Goal: Task Accomplishment & Management: Manage account settings

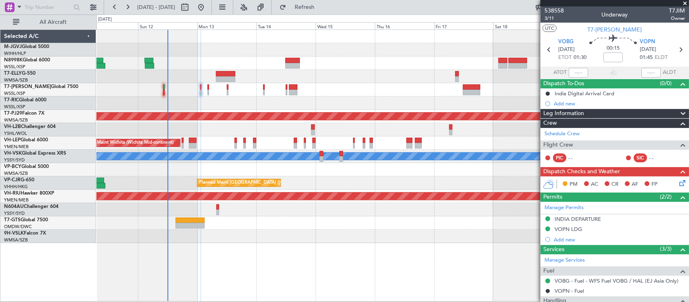
scroll to position [65, 0]
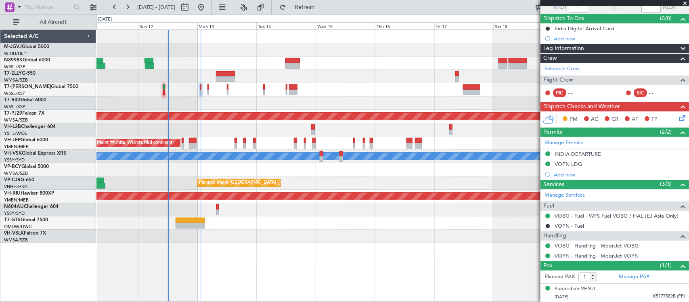
click at [477, 111] on div "Planned Maint [GEOGRAPHIC_DATA] (Sultan [PERSON_NAME] [PERSON_NAME] - Subang)" at bounding box center [392, 116] width 592 height 13
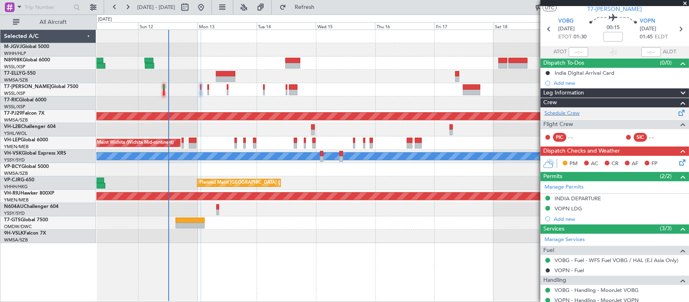
scroll to position [0, 0]
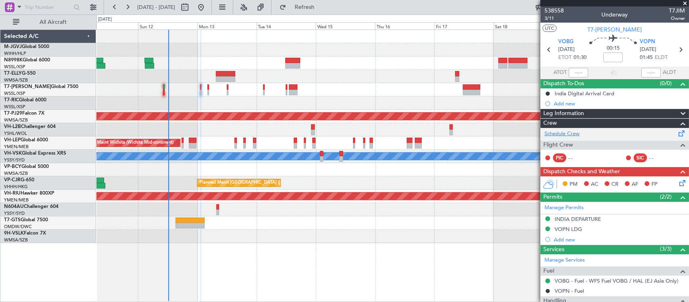
click at [570, 134] on link "Schedule Crew" at bounding box center [561, 134] width 35 height 8
click at [281, 97] on div "Planned Maint [GEOGRAPHIC_DATA] (Seletar) Planned Maint [GEOGRAPHIC_DATA] (Sele…" at bounding box center [392, 136] width 592 height 213
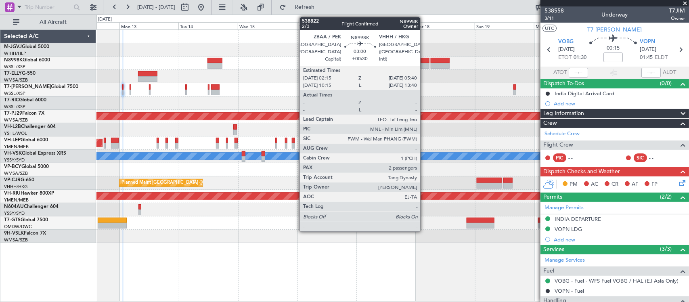
click at [424, 63] on div at bounding box center [424, 66] width 8 height 6
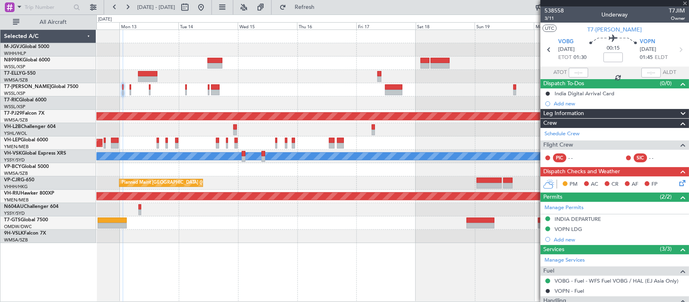
type input "+00:30"
type input "2"
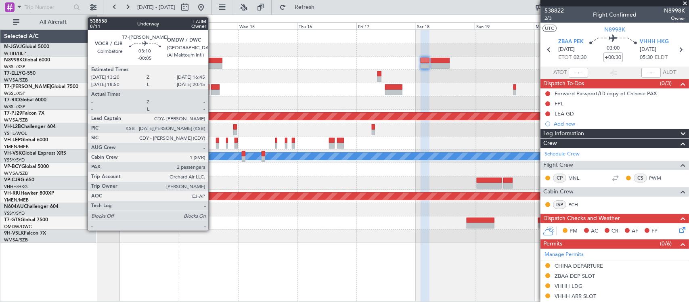
click at [212, 88] on div at bounding box center [215, 87] width 8 height 6
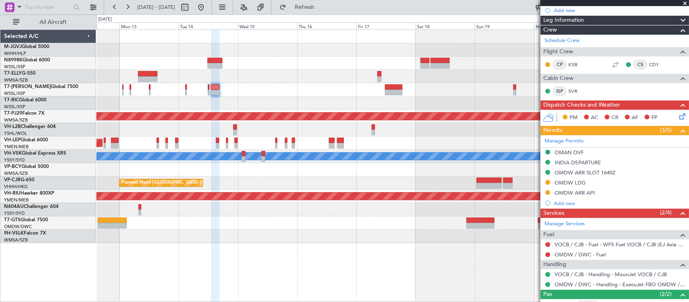
scroll to position [140, 0]
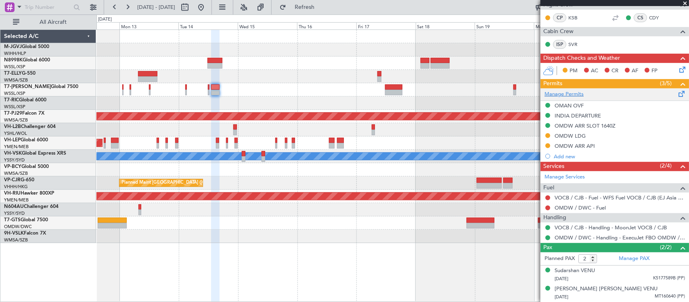
click at [575, 93] on link "Manage Permits" at bounding box center [563, 94] width 39 height 8
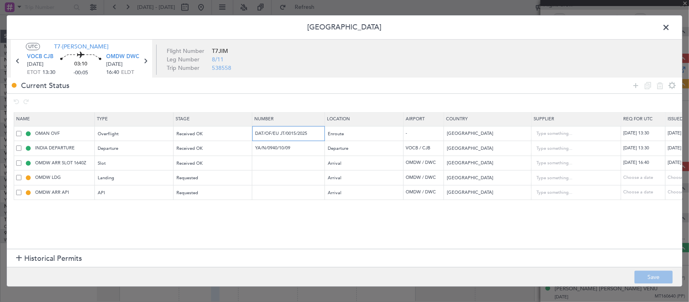
click at [296, 132] on input "DAT/OF/EU JT/0015/2025" at bounding box center [289, 133] width 70 height 7
click at [283, 148] on input "YA/N/0940/10/09" at bounding box center [289, 148] width 70 height 7
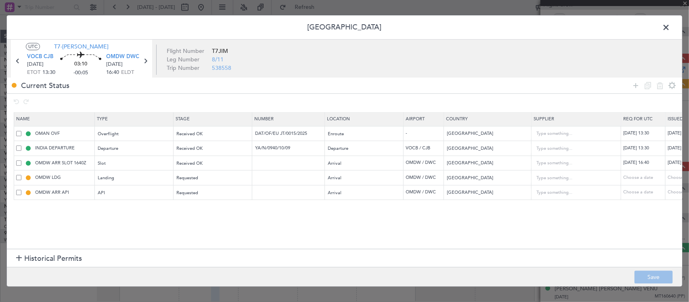
click at [670, 21] on span at bounding box center [670, 29] width 0 height 16
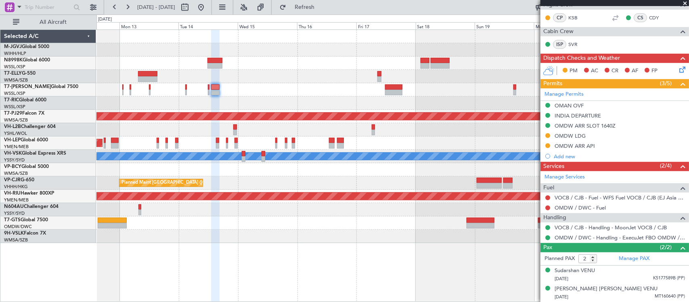
click at [405, 67] on div at bounding box center [392, 62] width 592 height 13
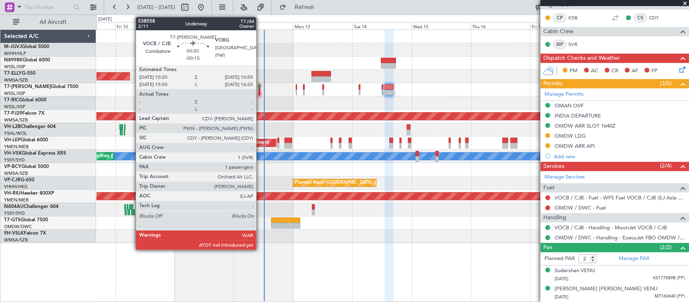
click at [259, 91] on div at bounding box center [260, 93] width 2 height 6
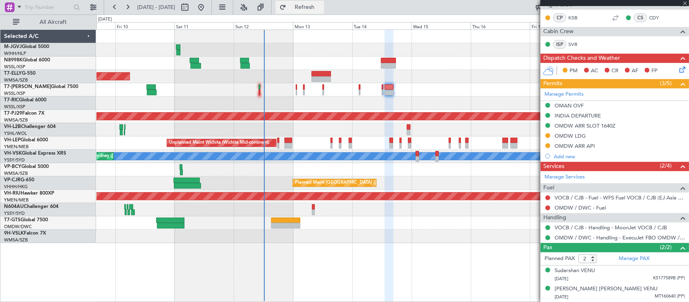
type input "-00:15"
type input "1"
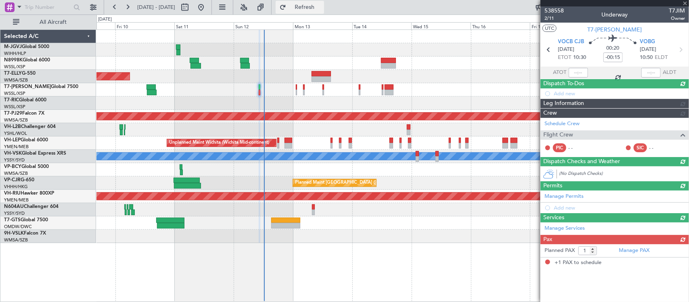
type input "[PERSON_NAME] (KYA)"
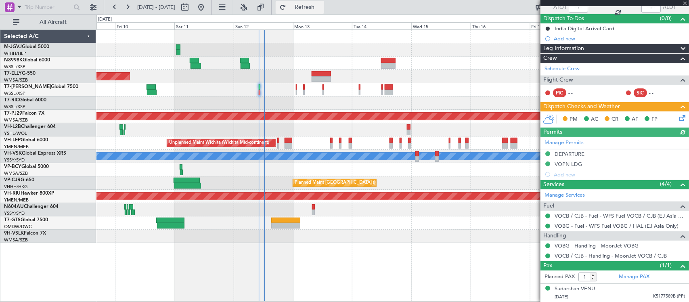
scroll to position [0, 0]
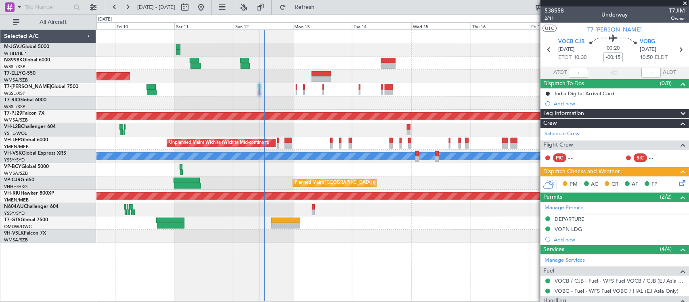
click at [340, 100] on div at bounding box center [392, 102] width 592 height 13
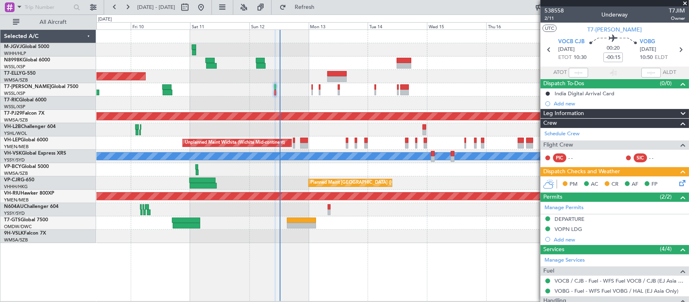
click at [677, 182] on icon at bounding box center [680, 181] width 6 height 6
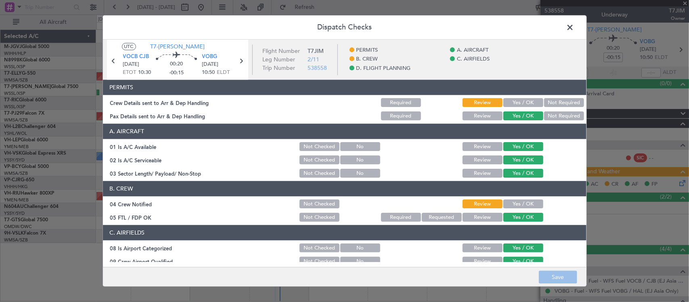
click at [398, 104] on button "Required" at bounding box center [401, 102] width 40 height 9
click at [400, 113] on button "Required" at bounding box center [401, 116] width 40 height 9
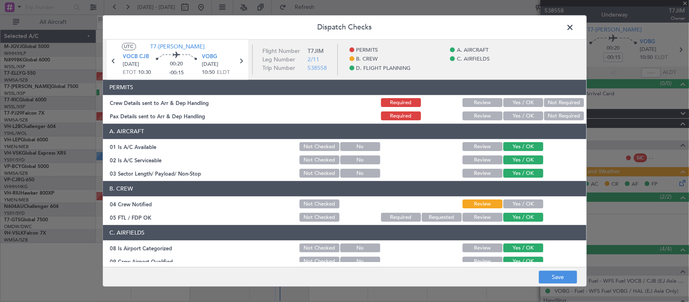
click at [400, 217] on button "Required" at bounding box center [401, 217] width 40 height 9
click at [307, 207] on button "Not Checked" at bounding box center [319, 204] width 40 height 9
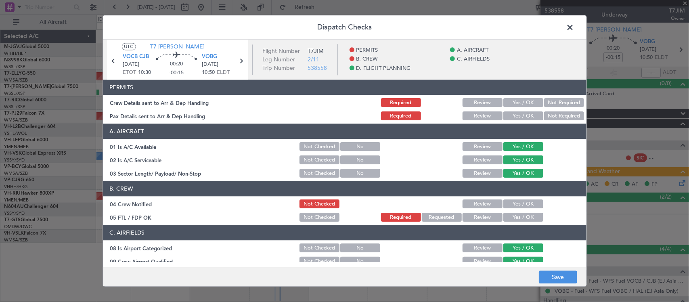
click at [308, 220] on button "Not Checked" at bounding box center [319, 217] width 40 height 9
click at [545, 272] on button "Save" at bounding box center [558, 277] width 38 height 13
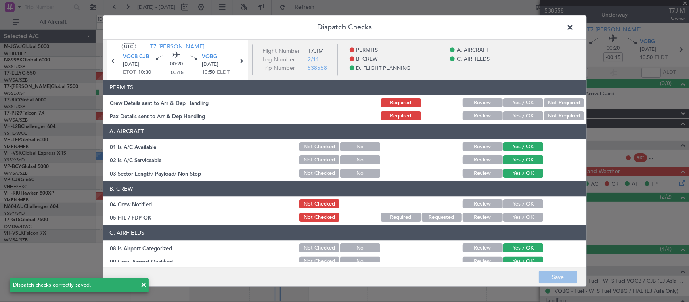
click at [574, 29] on span at bounding box center [574, 29] width 0 height 16
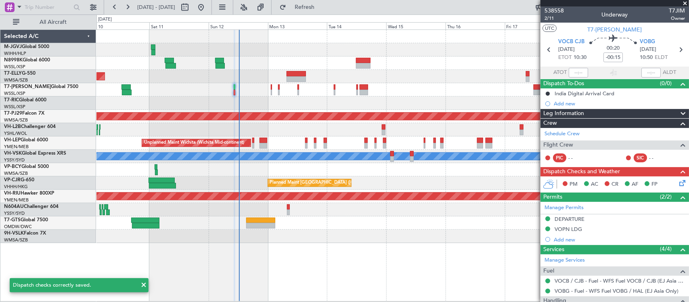
click at [346, 111] on div "Planned Maint [GEOGRAPHIC_DATA] (Seletar) Planned Maint [GEOGRAPHIC_DATA] (Sele…" at bounding box center [392, 136] width 592 height 213
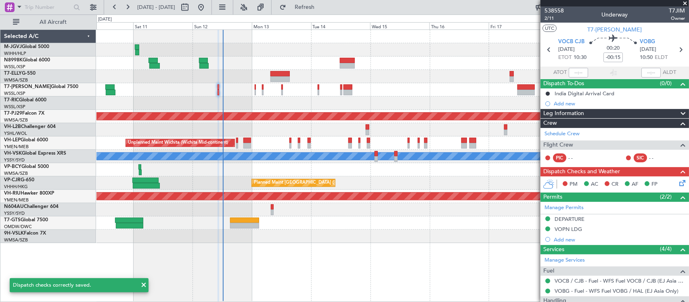
click at [410, 98] on div at bounding box center [392, 102] width 592 height 13
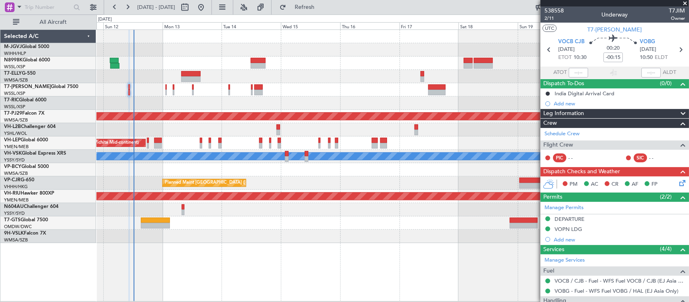
click at [352, 93] on div "Planned Maint [GEOGRAPHIC_DATA] (Seletar) Planned Maint [GEOGRAPHIC_DATA] (Sele…" at bounding box center [392, 136] width 592 height 213
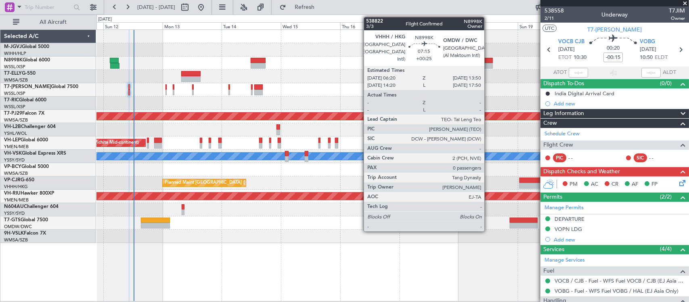
click at [488, 63] on div at bounding box center [483, 61] width 19 height 6
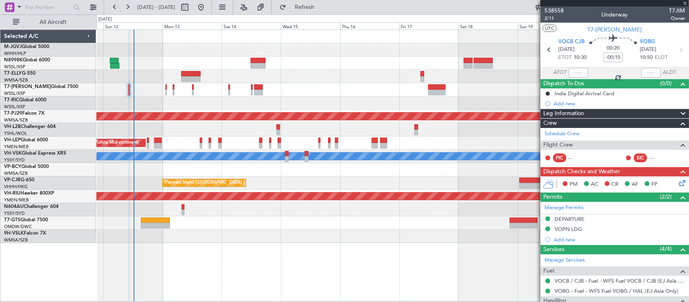
click at [337, 161] on div "[PERSON_NAME] Unplanned Maint Sydney ([PERSON_NAME] Intl)" at bounding box center [392, 156] width 592 height 13
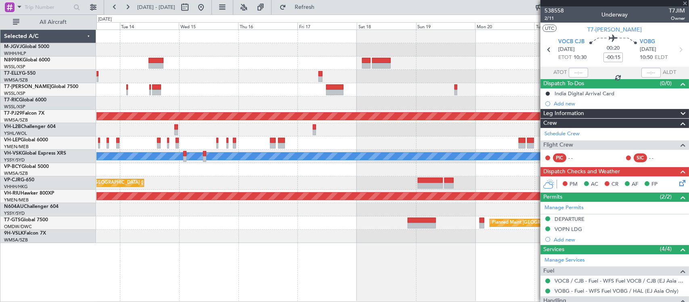
type input "+00:25"
type input "0"
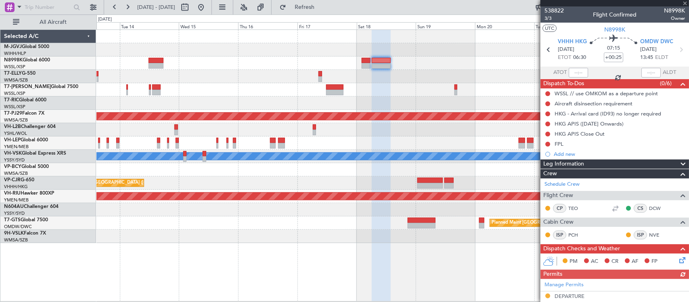
scroll to position [168, 0]
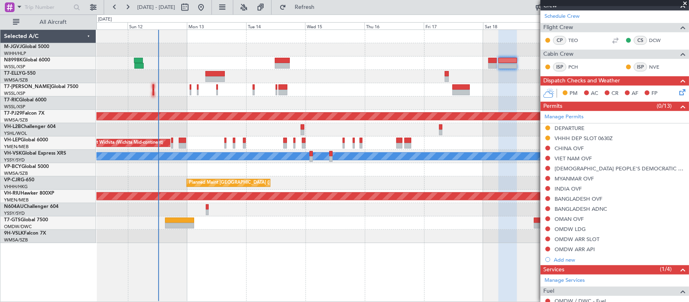
click at [341, 200] on div "Planned Maint [GEOGRAPHIC_DATA] (Seletar) Planned Maint [GEOGRAPHIC_DATA] (Sele…" at bounding box center [392, 136] width 592 height 213
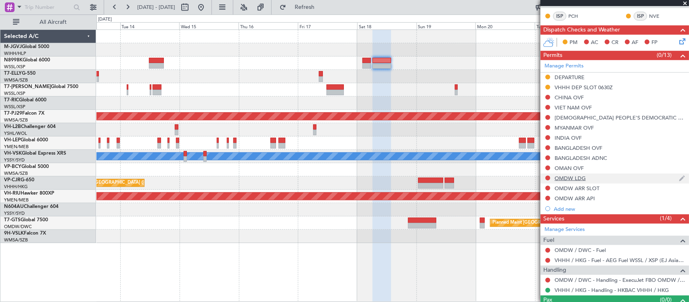
scroll to position [235, 0]
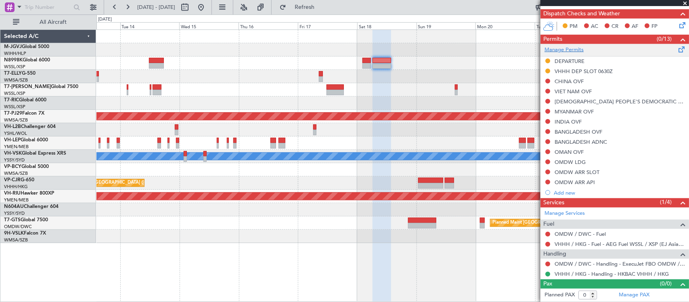
click at [571, 50] on link "Manage Permits" at bounding box center [563, 50] width 39 height 8
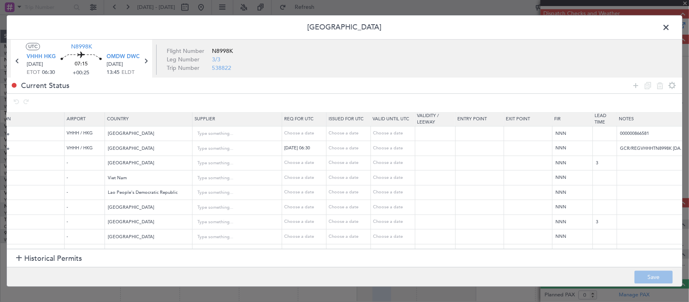
scroll to position [0, 369]
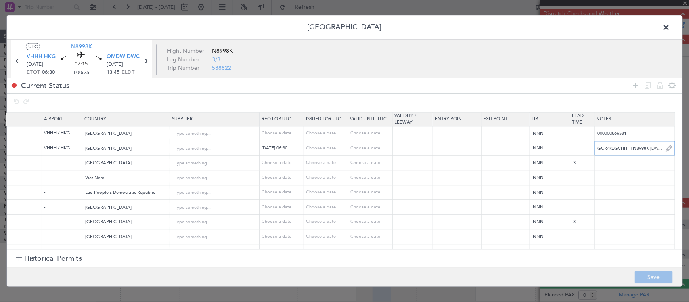
click at [610, 148] on input "GCR/REGVHHHTN8998K [DATE] 013GLEX ZBAA0530 D / ID.VHHHAGN5266000/ T N8998K [DAT…" at bounding box center [634, 148] width 80 height 12
paste input "K N8998K [DATE] 013GLEX 0635OMDW D / RE.N8998K ID"
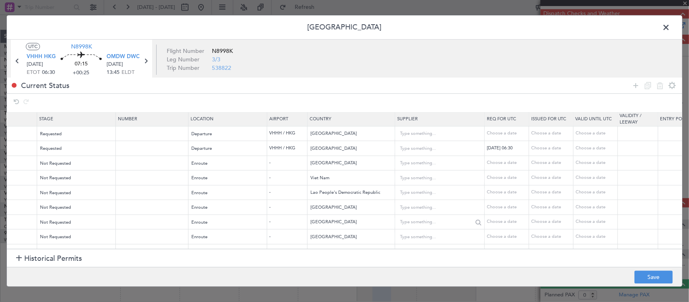
scroll to position [0, 138]
type input "K N8998K [DATE] 013GLEX 0635OMDW D / RE.N8998K IDD.VHHHDGN5268000/"
click at [549, 152] on div "Choose a date" at bounding box center [551, 148] width 42 height 7
select select "10"
select select "2025"
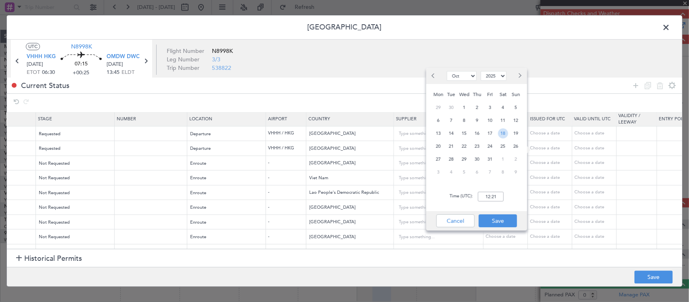
click at [500, 132] on span "18" at bounding box center [503, 133] width 10 height 10
click at [489, 200] on input "00:00" at bounding box center [491, 197] width 26 height 10
type input "06:35"
click at [494, 217] on button "Save" at bounding box center [497, 220] width 38 height 13
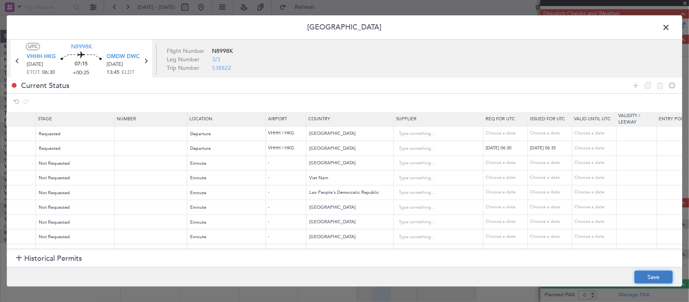
click at [650, 276] on button "Save" at bounding box center [653, 277] width 38 height 13
type input "VHHH DEP SLOT 0635Z"
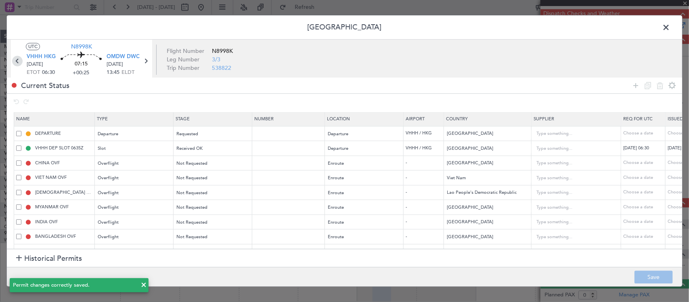
click at [13, 61] on icon at bounding box center [17, 61] width 10 height 10
type input "+00:30"
type input "2"
type input "+00:30"
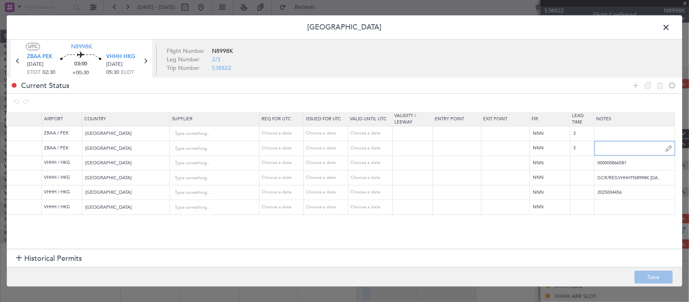
click at [616, 148] on input "text" at bounding box center [634, 148] width 80 height 12
click at [618, 176] on input "GCR/REGVHHHTN8998K [DATE] 013GLEX ZBAA0530 D / ID.VHHHAGN5266000/ T N8998K [DAT…" at bounding box center [634, 177] width 80 height 12
paste input "KN8998K [DATE] 013GLEX ZBAA0530 D / RE.N8998K [PERSON_NAME].VHHHAGN5266"
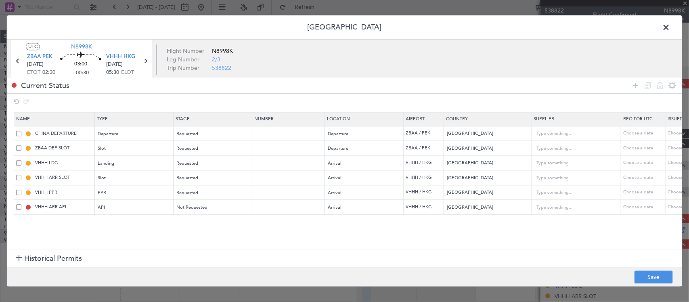
type input "KN8998K [DATE] 013GLEX ZBAA0530 D / RE.N8998K [PERSON_NAME].VHHHAGN5266000/"
click at [675, 177] on div "Choose a date" at bounding box center [688, 177] width 42 height 7
select select "10"
select select "2025"
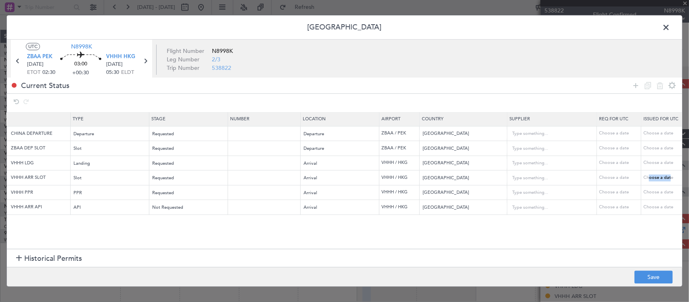
click at [670, 177] on div "Choose a date" at bounding box center [664, 177] width 42 height 7
select select "10"
select select "2025"
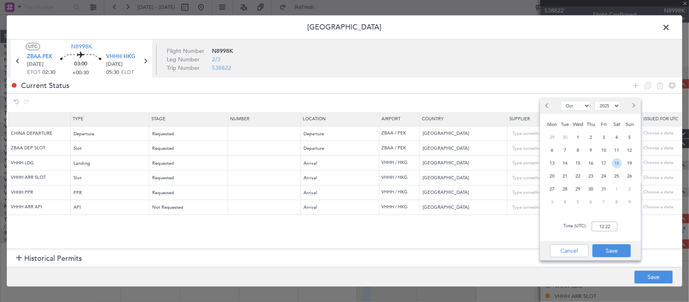
click at [618, 162] on span "18" at bounding box center [617, 163] width 10 height 10
click at [608, 227] on input "00:00" at bounding box center [604, 226] width 26 height 10
type input "05:30"
click at [606, 249] on button "Save" at bounding box center [611, 250] width 38 height 13
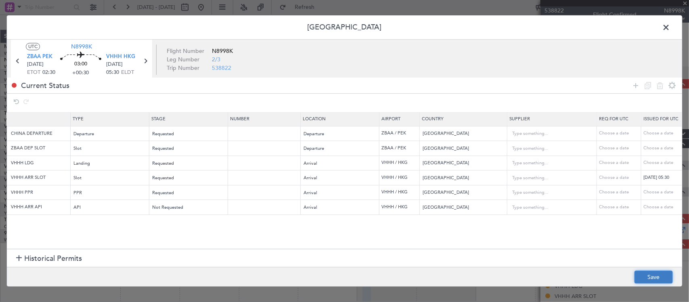
click at [641, 274] on button "Save" at bounding box center [653, 277] width 38 height 13
type input "VHHH ARR SLOT 0530Z"
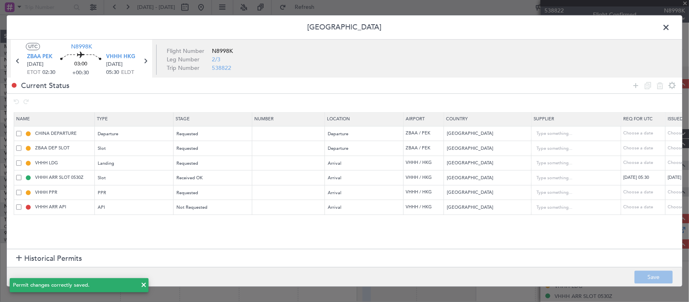
click at [670, 26] on span at bounding box center [670, 29] width 0 height 16
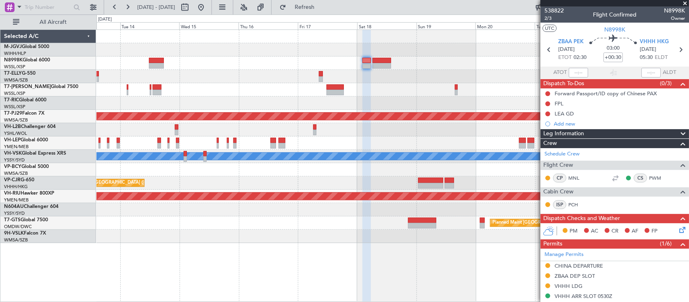
click at [463, 84] on div "Planned Maint [GEOGRAPHIC_DATA] (Sultan [PERSON_NAME] [PERSON_NAME] - Subang) U…" at bounding box center [392, 136] width 592 height 213
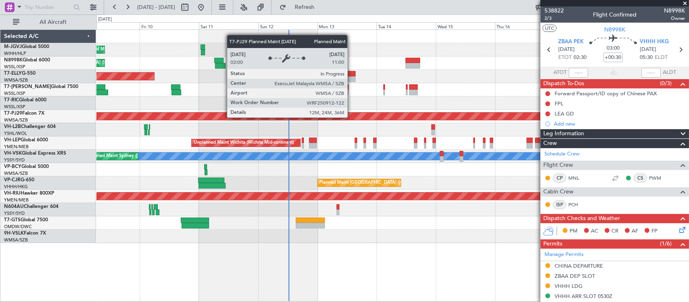
click at [422, 115] on div "Planned Maint [GEOGRAPHIC_DATA] (Sultan [PERSON_NAME] [PERSON_NAME] - Subang)" at bounding box center [392, 116] width 1774 height 7
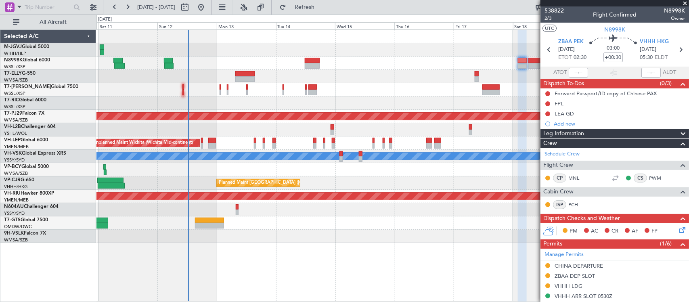
click at [348, 109] on div at bounding box center [392, 102] width 592 height 13
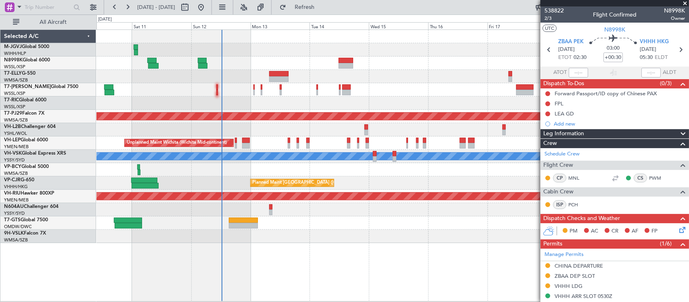
click at [370, 110] on div "Planned Maint [GEOGRAPHIC_DATA] (Sultan [PERSON_NAME] [PERSON_NAME] - Subang)" at bounding box center [392, 116] width 592 height 13
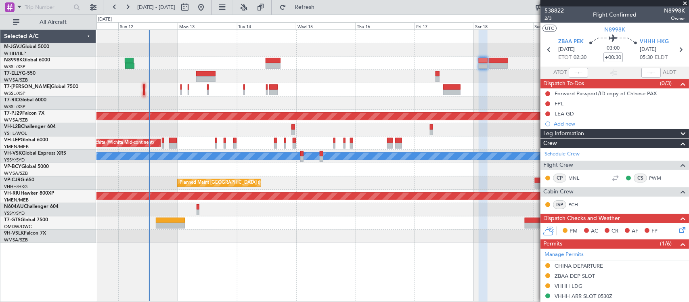
click at [462, 93] on div at bounding box center [392, 89] width 592 height 13
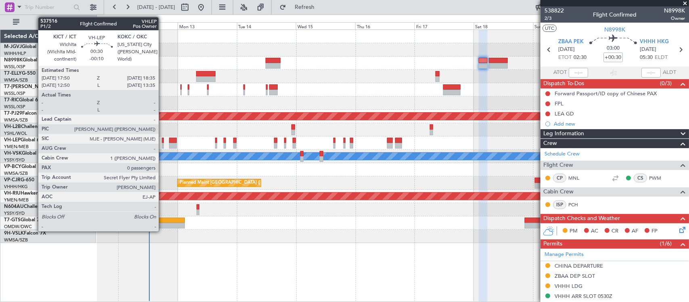
click at [163, 142] on div at bounding box center [163, 141] width 2 height 6
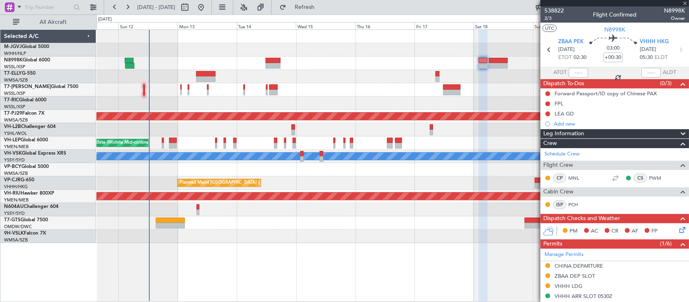
type input "-00:10"
type input "0"
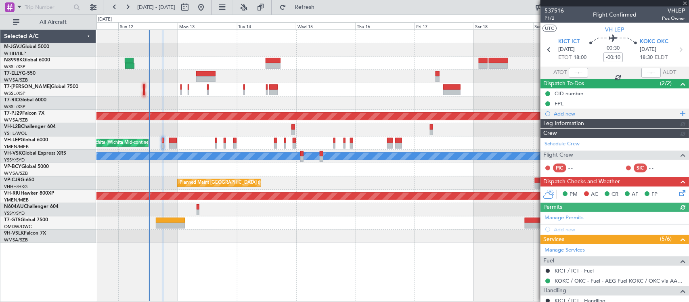
type input "[PERSON_NAME] (KYA)"
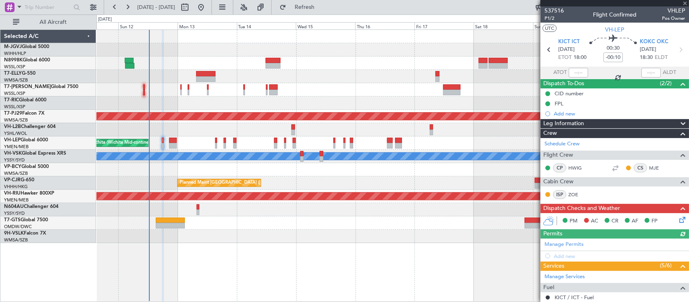
click at [677, 219] on icon at bounding box center [680, 218] width 6 height 6
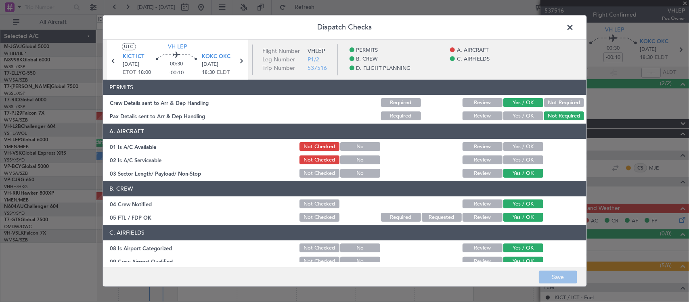
click at [522, 150] on button "Yes / OK" at bounding box center [523, 146] width 40 height 9
click at [520, 159] on button "Yes / OK" at bounding box center [523, 160] width 40 height 9
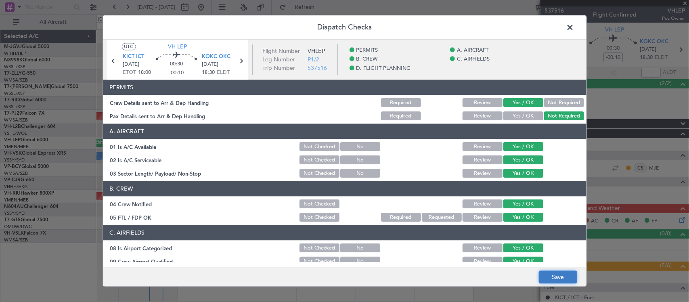
click at [559, 280] on button "Save" at bounding box center [558, 277] width 38 height 13
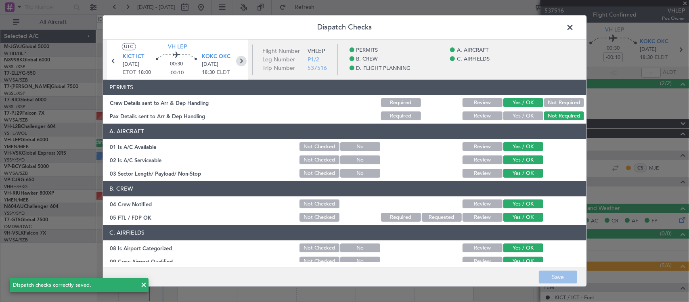
click at [244, 61] on icon at bounding box center [241, 61] width 10 height 10
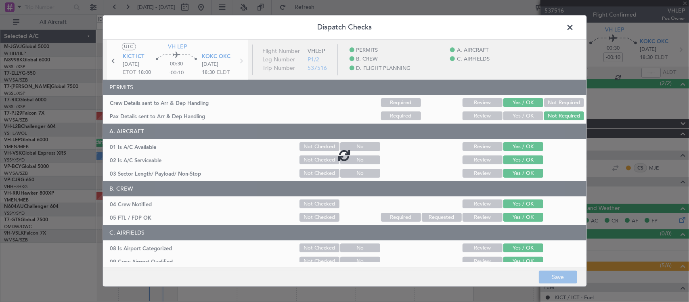
type input "+00:10"
type input "2"
type input "+00:10"
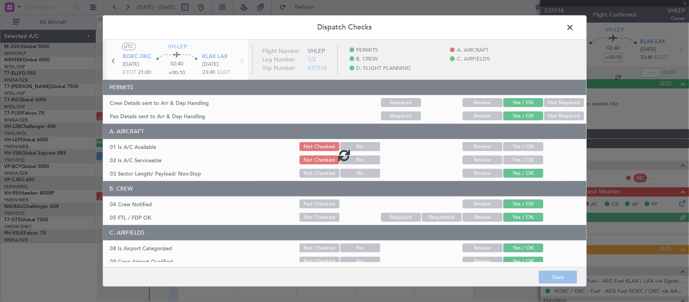
type input "[PERSON_NAME] (KYA)"
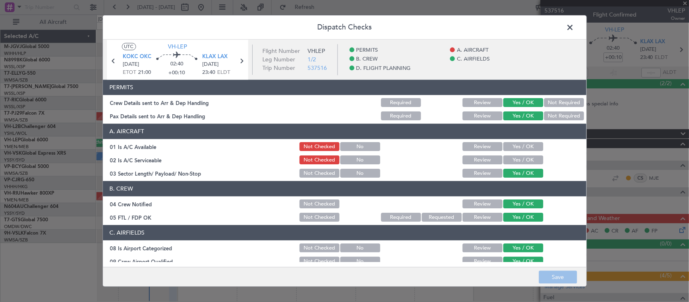
click at [516, 148] on button "Yes / OK" at bounding box center [523, 146] width 40 height 9
click at [515, 159] on button "Yes / OK" at bounding box center [523, 160] width 40 height 9
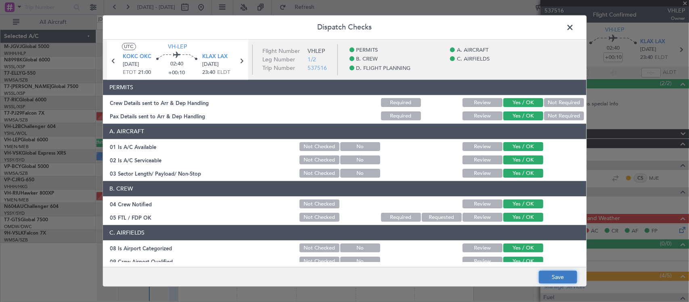
click at [553, 274] on button "Save" at bounding box center [558, 277] width 38 height 13
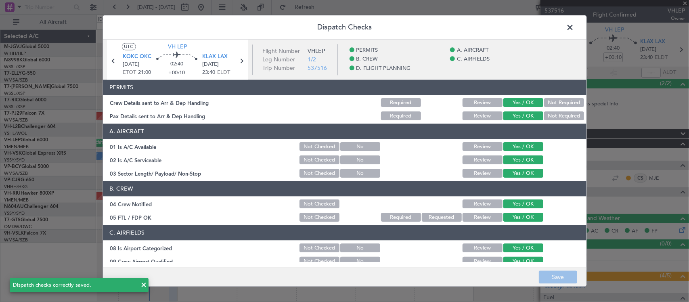
click at [574, 27] on span at bounding box center [574, 29] width 0 height 16
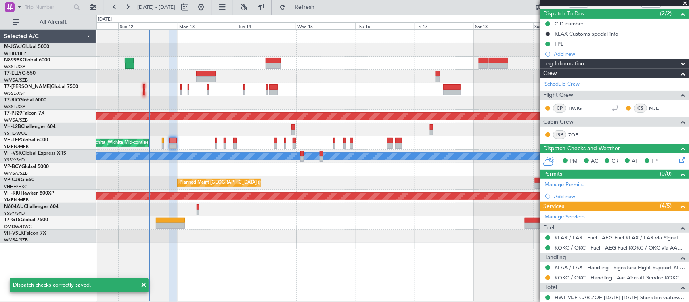
scroll to position [127, 0]
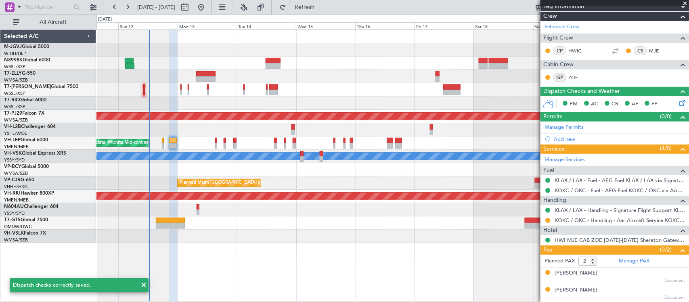
click at [366, 174] on div at bounding box center [392, 169] width 592 height 13
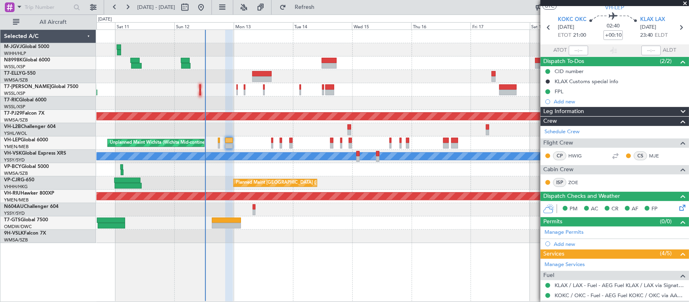
scroll to position [0, 0]
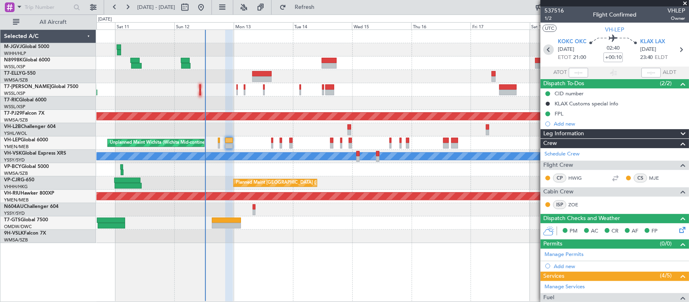
click at [549, 50] on icon at bounding box center [548, 49] width 10 height 10
type input "-00:10"
type input "0"
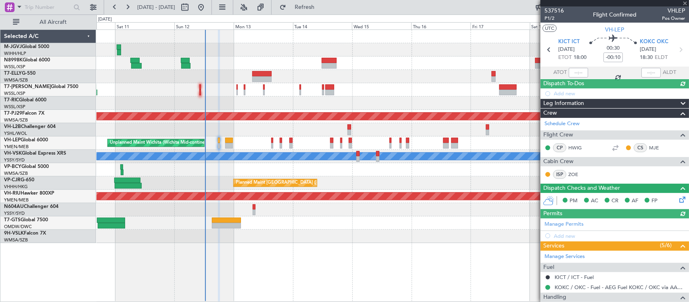
type input "[PERSON_NAME] (KYA)"
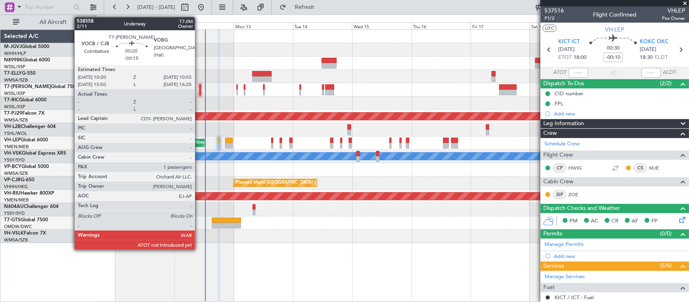
click at [199, 90] on div at bounding box center [200, 93] width 2 height 6
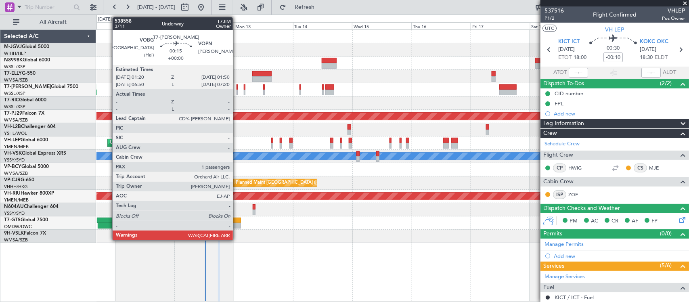
click at [237, 93] on div at bounding box center [237, 93] width 2 height 6
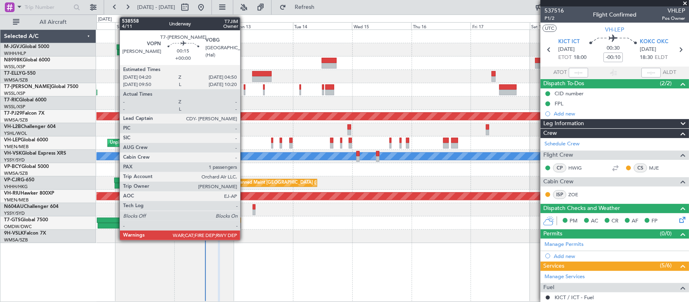
click at [244, 94] on div at bounding box center [245, 93] width 2 height 6
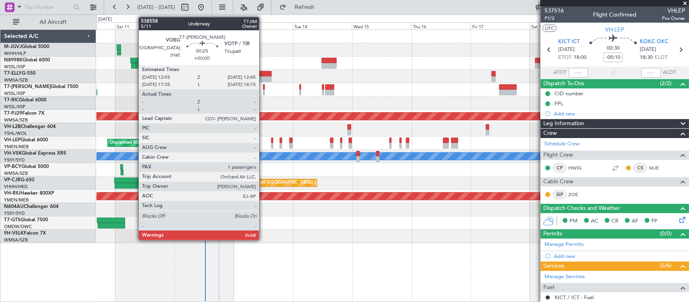
click at [263, 93] on div at bounding box center [264, 93] width 2 height 6
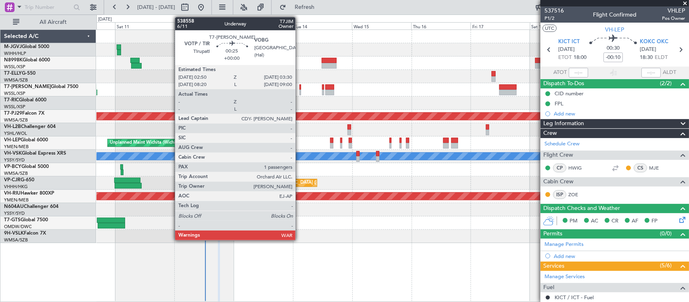
click at [299, 91] on div at bounding box center [300, 93] width 2 height 6
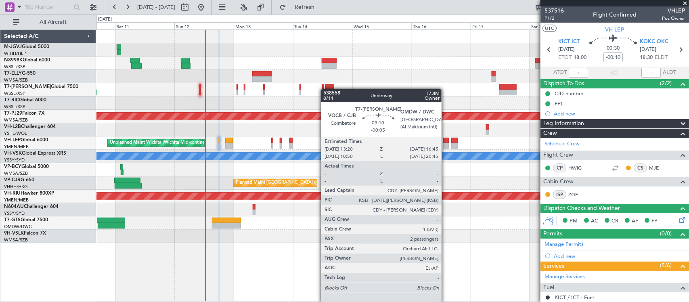
click at [327, 89] on div at bounding box center [392, 89] width 592 height 13
click at [327, 92] on div at bounding box center [329, 93] width 8 height 6
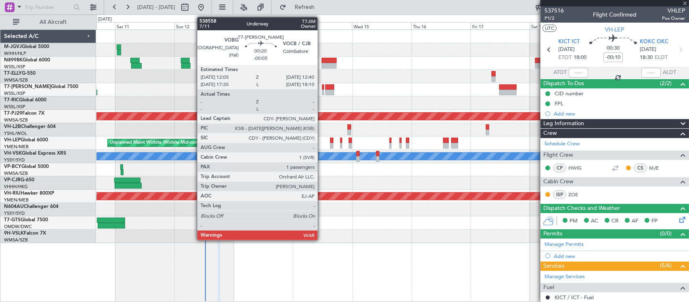
click at [322, 91] on div at bounding box center [323, 93] width 2 height 6
type input "-00:05"
type input "2"
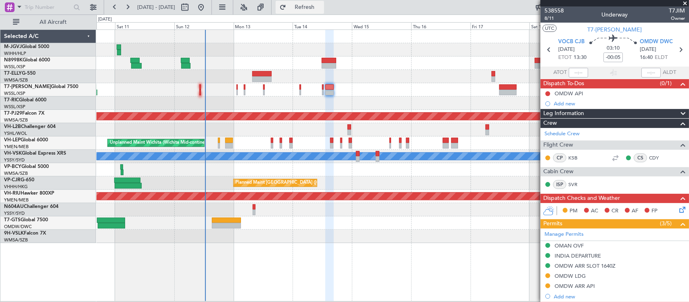
click at [322, 8] on span "Refresh" at bounding box center [305, 7] width 34 height 6
click at [322, 7] on span "Refresh" at bounding box center [305, 7] width 34 height 6
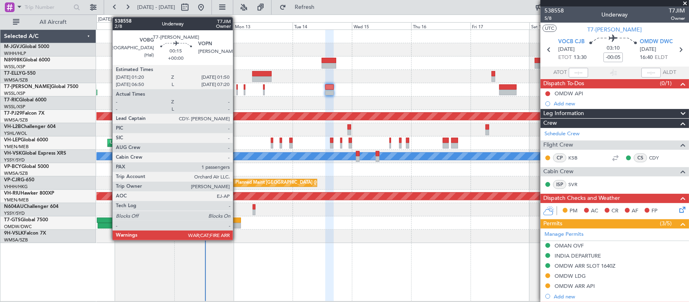
click at [237, 90] on div at bounding box center [237, 93] width 2 height 6
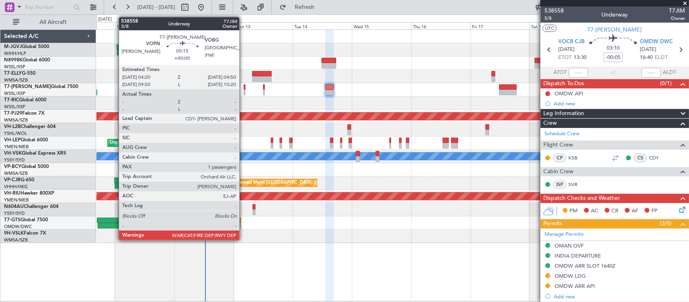
click at [244, 90] on div at bounding box center [245, 93] width 2 height 6
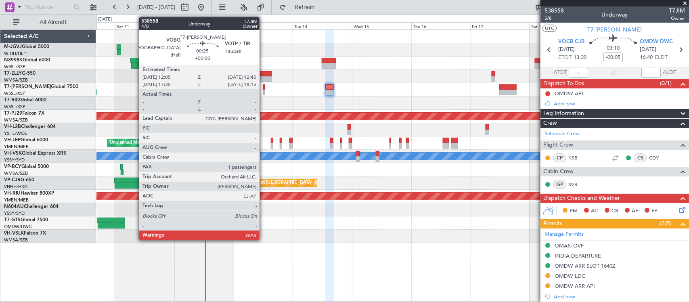
click at [263, 91] on div at bounding box center [264, 93] width 2 height 6
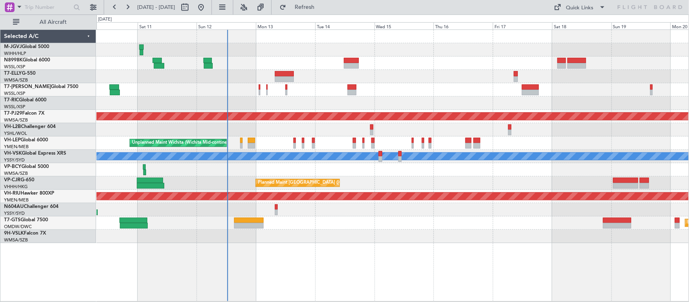
click at [340, 140] on div "Unplanned Maint Wichita (Wichita Mid-continent)" at bounding box center [392, 142] width 592 height 13
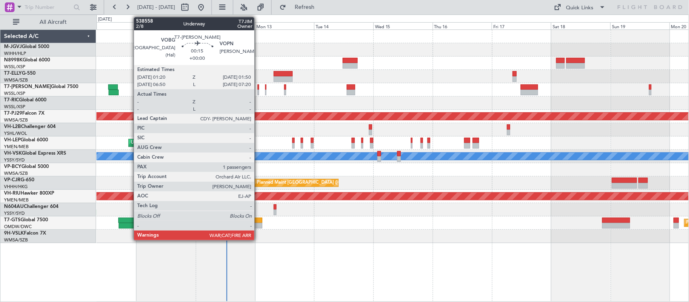
click at [258, 88] on div at bounding box center [258, 87] width 2 height 6
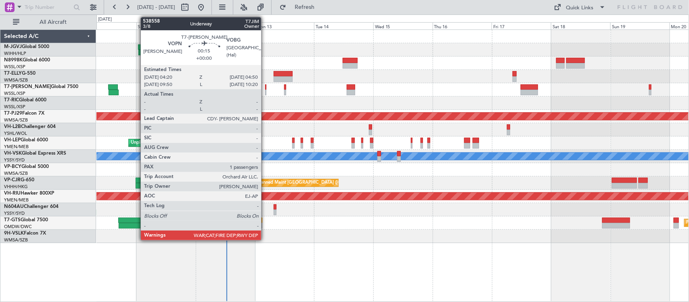
click at [265, 91] on div at bounding box center [266, 93] width 2 height 6
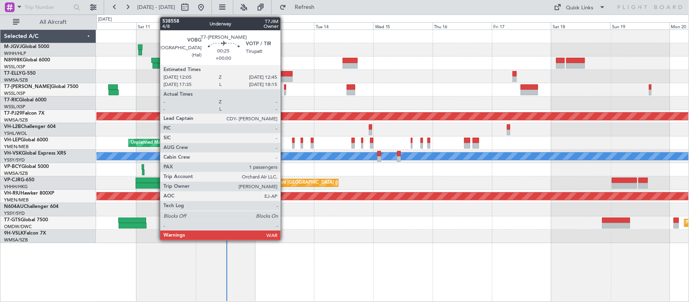
click at [284, 93] on div at bounding box center [285, 93] width 2 height 6
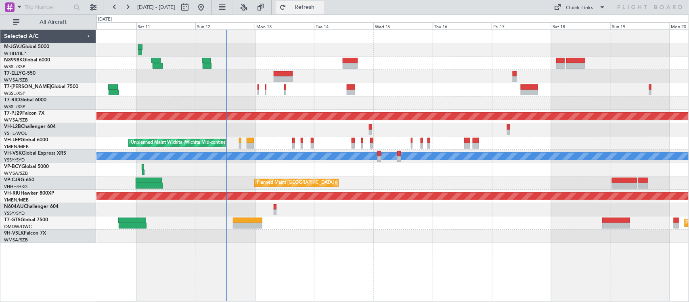
click at [315, 8] on span "Refresh" at bounding box center [305, 7] width 34 height 6
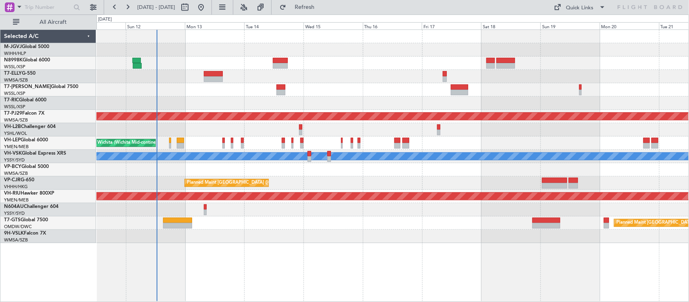
click at [528, 93] on div at bounding box center [392, 89] width 592 height 13
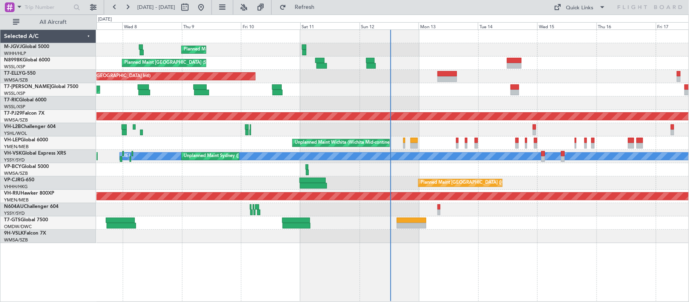
click at [592, 94] on div "Planned Maint [GEOGRAPHIC_DATA] (Seletar)" at bounding box center [392, 89] width 592 height 13
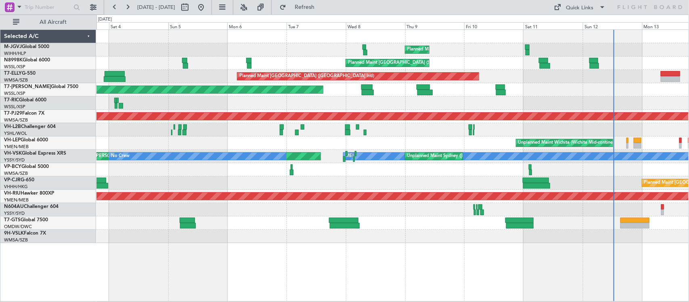
click at [533, 95] on div "Planned Maint [GEOGRAPHIC_DATA] (Seletar)" at bounding box center [392, 89] width 592 height 13
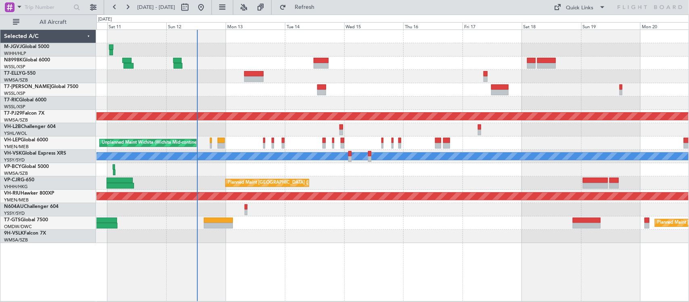
click at [142, 122] on div "Planned Maint [GEOGRAPHIC_DATA] (Seletar) Planned Maint [GEOGRAPHIC_DATA] (Sele…" at bounding box center [392, 136] width 592 height 213
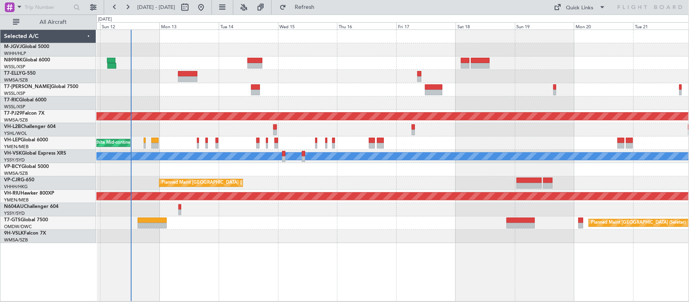
click at [424, 123] on div "Planned Maint Dubai (Dubai Intl) Planned Maint Kuala Lumpur (Sultan Abdul Aziz …" at bounding box center [392, 136] width 592 height 213
click at [462, 132] on div at bounding box center [392, 129] width 592 height 13
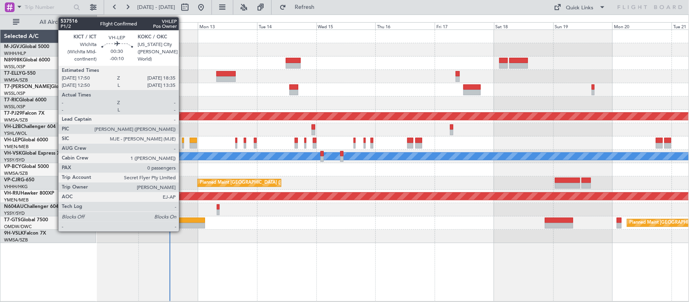
click at [183, 146] on div at bounding box center [183, 146] width 2 height 6
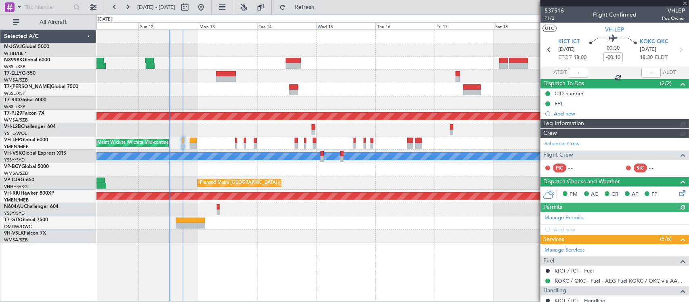
type input "[PERSON_NAME] (KYA)"
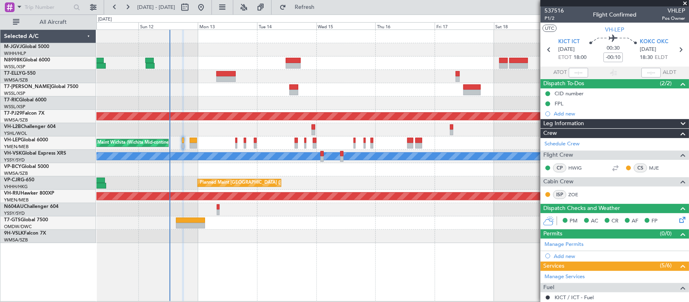
scroll to position [124, 0]
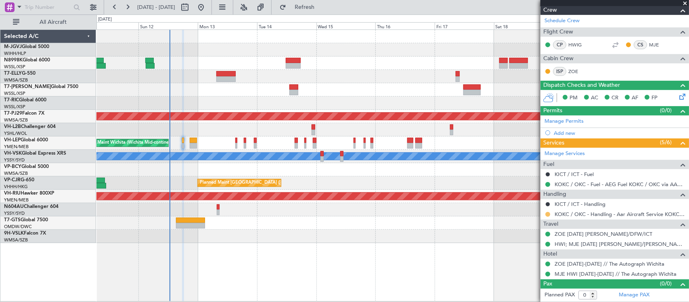
click at [546, 213] on button at bounding box center [547, 214] width 5 height 5
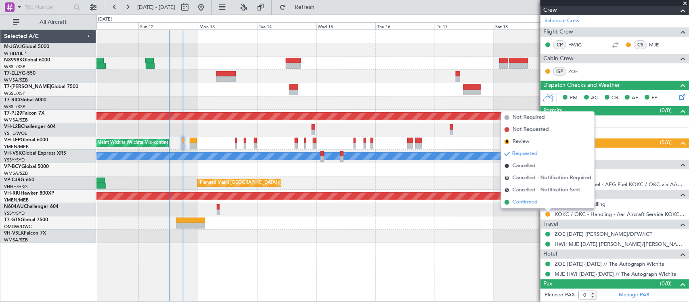
click at [540, 205] on li "Confirmed" at bounding box center [547, 202] width 93 height 12
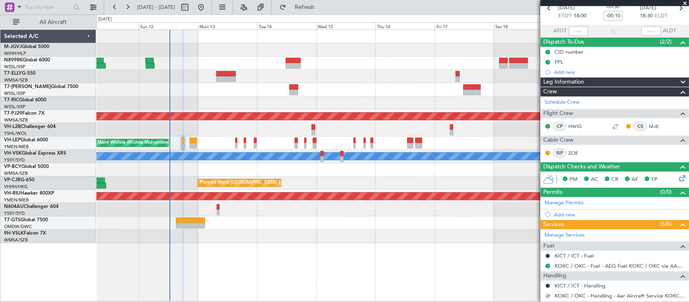
scroll to position [0, 0]
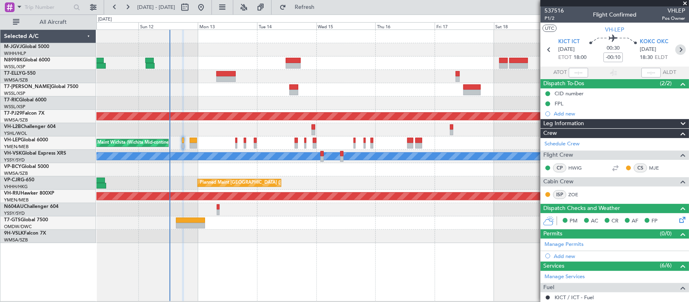
click at [675, 49] on icon at bounding box center [680, 49] width 10 height 10
type input "+00:10"
type input "2"
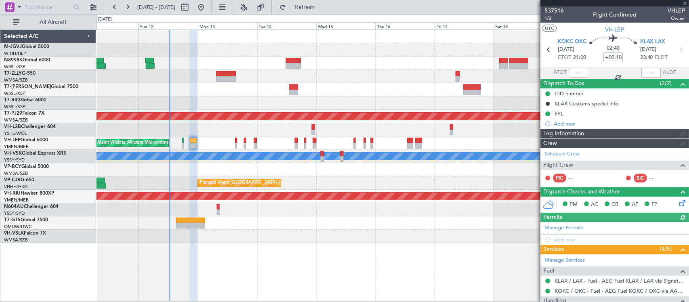
type input "[PERSON_NAME] (KYA)"
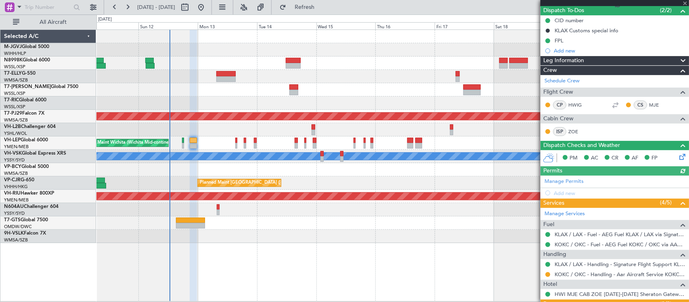
scroll to position [127, 0]
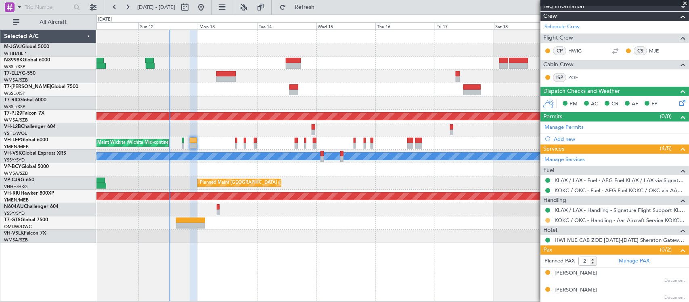
click at [547, 219] on button at bounding box center [547, 220] width 5 height 5
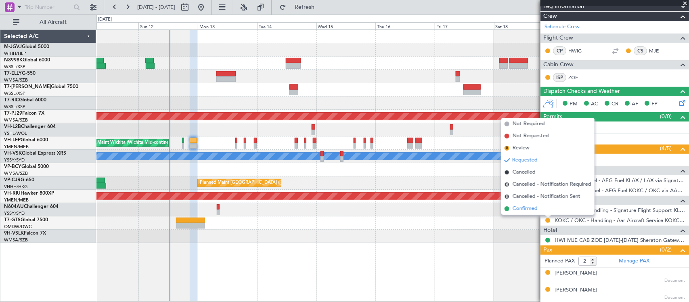
click at [542, 210] on li "Confirmed" at bounding box center [547, 209] width 93 height 12
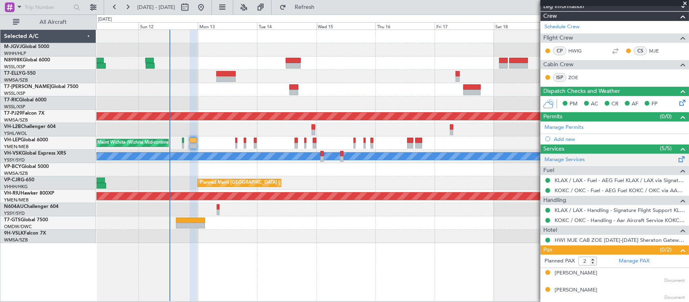
scroll to position [0, 0]
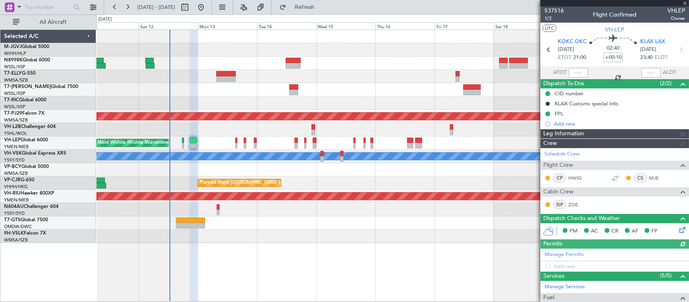
type input "[PERSON_NAME] (KYA)"
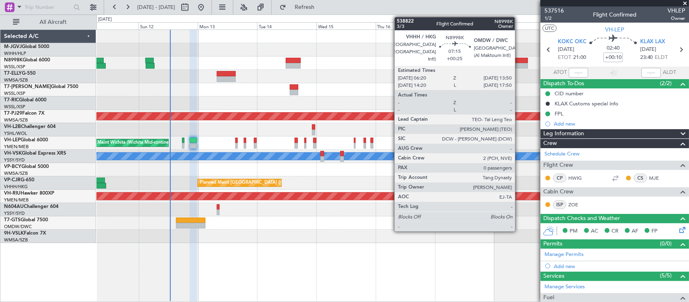
click at [519, 60] on div at bounding box center [518, 61] width 19 height 6
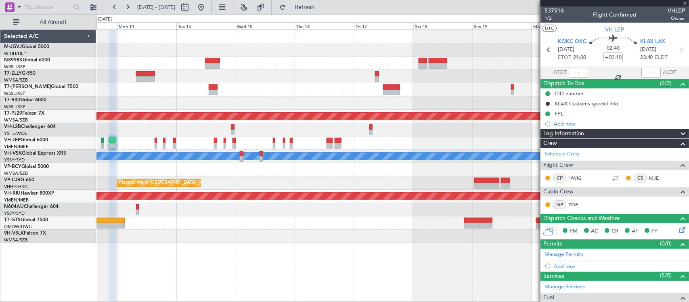
click at [358, 100] on div "Planned Maint Dubai (Dubai Intl) Planned Maint Kuala Lumpur (Sultan Abdul Aziz …" at bounding box center [392, 136] width 592 height 213
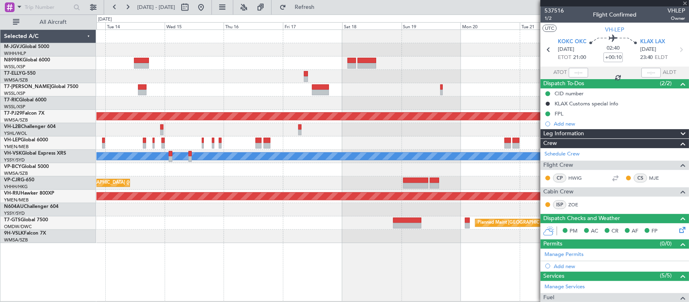
type input "+00:25"
type input "0"
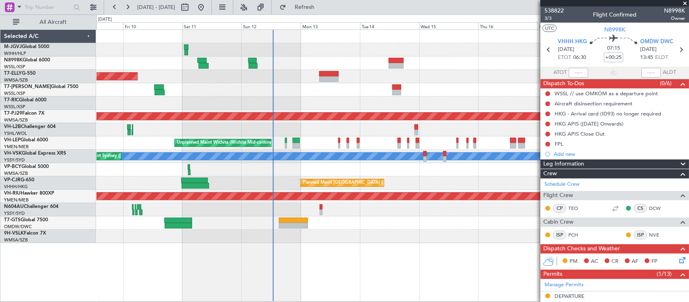
click at [558, 85] on fb-app "13 Oct 2025 - 23 Oct 2025 Refresh Quick Links All Aircraft Planned Maint Singap…" at bounding box center [344, 154] width 689 height 296
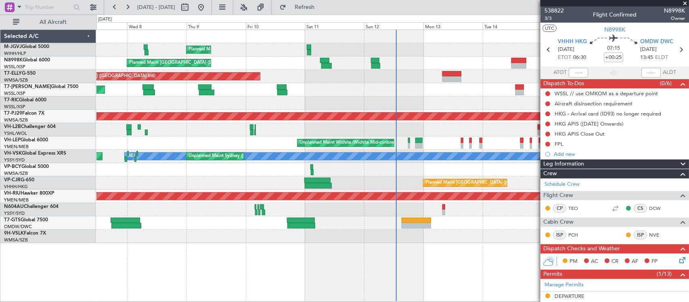
click at [489, 89] on div "Planned Maint [GEOGRAPHIC_DATA] (Seletar)" at bounding box center [392, 89] width 592 height 13
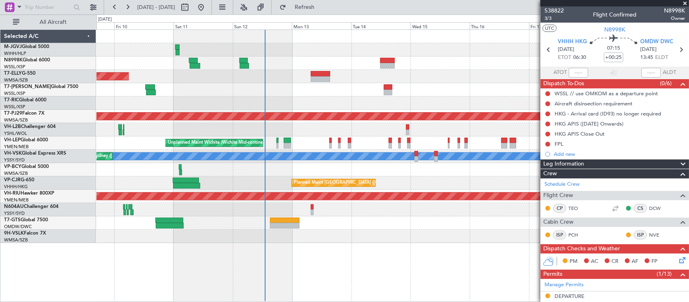
click at [260, 226] on div "Planned Maint Singapore (Seletar) Planned Maint Singapore (Seletar) Planned Mai…" at bounding box center [392, 136] width 592 height 213
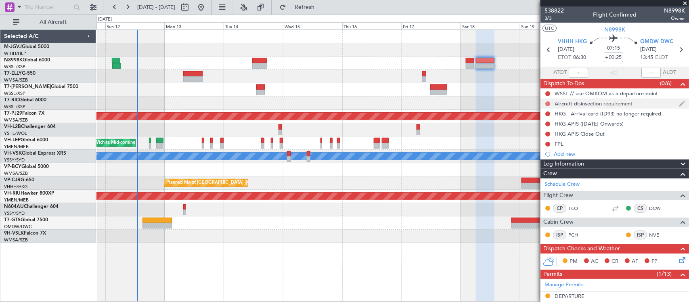
click at [547, 104] on button at bounding box center [547, 103] width 5 height 5
click at [540, 152] on span "Cancelled" at bounding box center [549, 151] width 23 height 8
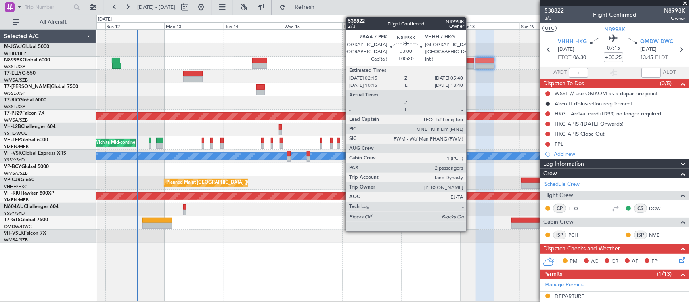
click at [470, 65] on div at bounding box center [470, 66] width 8 height 6
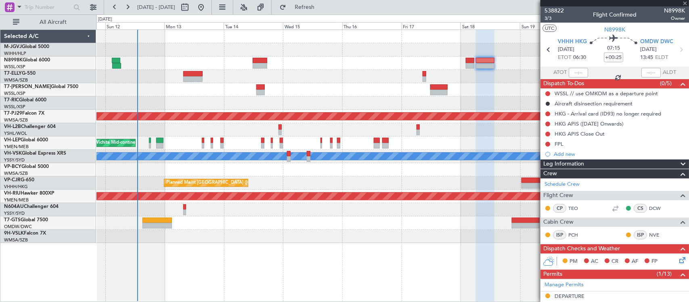
type input "+00:30"
type input "2"
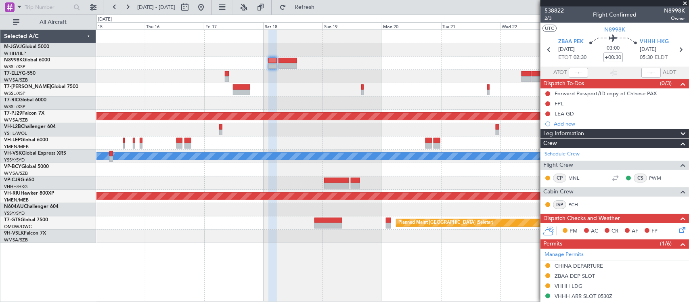
click at [274, 150] on div "Planned Maint Kuala Lumpur (Sultan Abdul Aziz Shah - Subang) MEL Planned Maint …" at bounding box center [392, 136] width 592 height 213
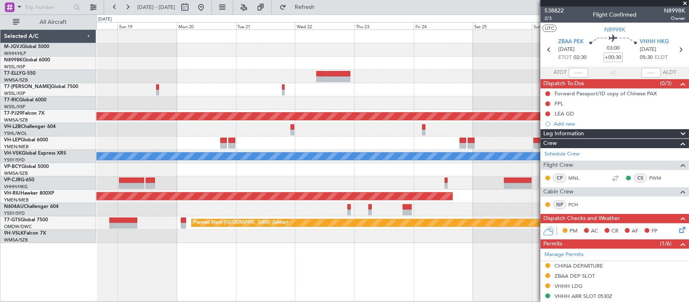
click at [217, 138] on div "Planned Maint Kuala Lumpur (Sultan Abdul Aziz Shah - Subang) MEL Planned Maint …" at bounding box center [392, 136] width 592 height 213
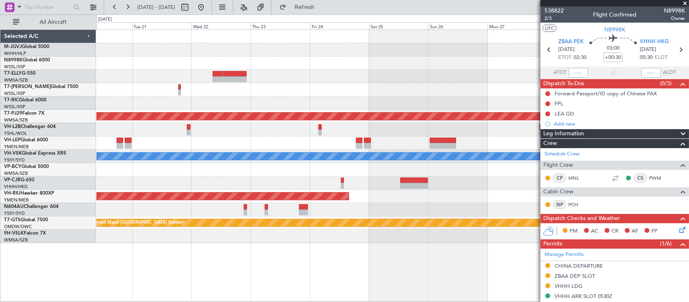
click at [327, 130] on div at bounding box center [392, 129] width 592 height 13
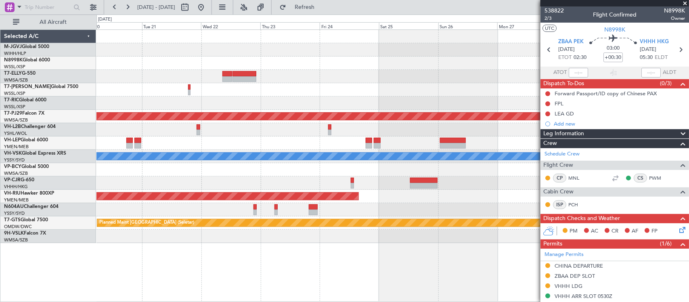
click at [402, 130] on div at bounding box center [392, 129] width 592 height 13
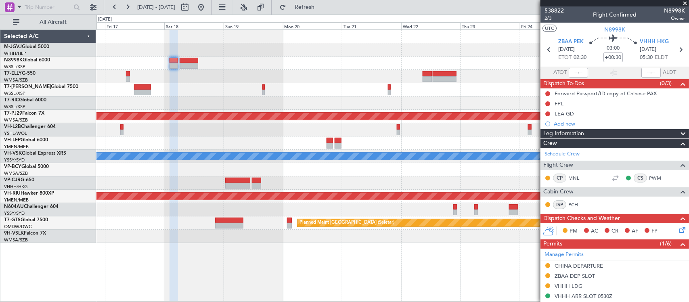
click at [402, 136] on div at bounding box center [392, 142] width 592 height 13
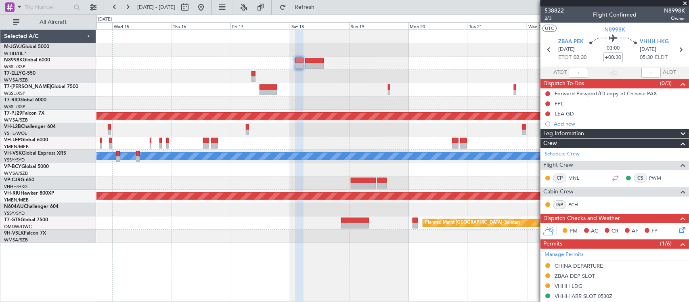
click at [396, 124] on div at bounding box center [392, 129] width 592 height 13
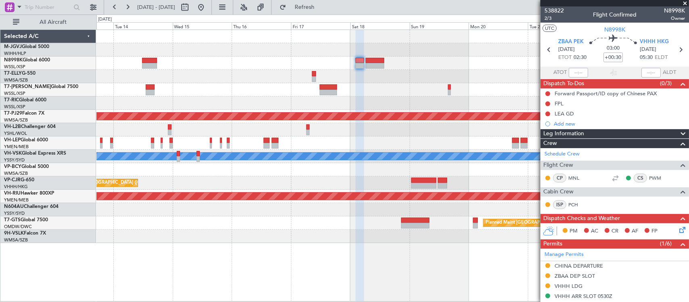
click at [371, 131] on div at bounding box center [392, 129] width 592 height 13
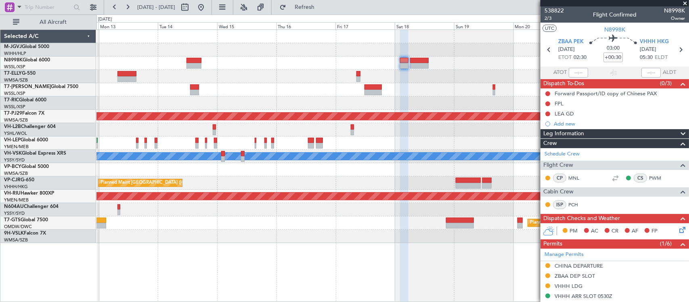
click at [416, 127] on div at bounding box center [392, 129] width 592 height 13
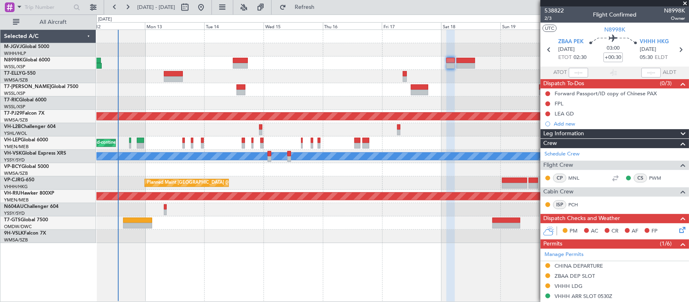
click at [404, 132] on div at bounding box center [392, 129] width 592 height 13
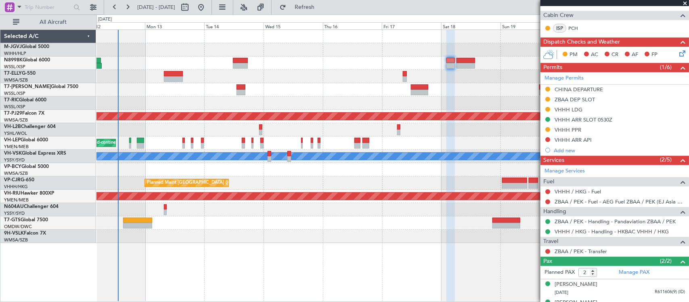
scroll to position [190, 0]
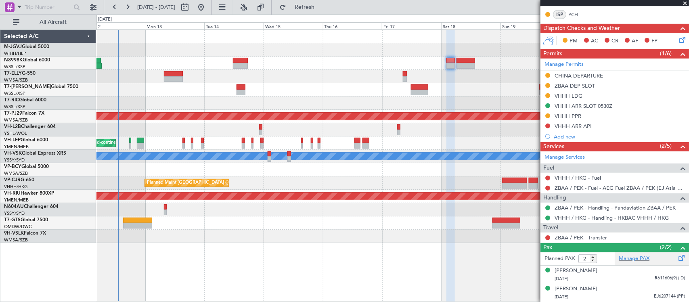
click at [647, 261] on div "Manage PAX" at bounding box center [651, 258] width 74 height 13
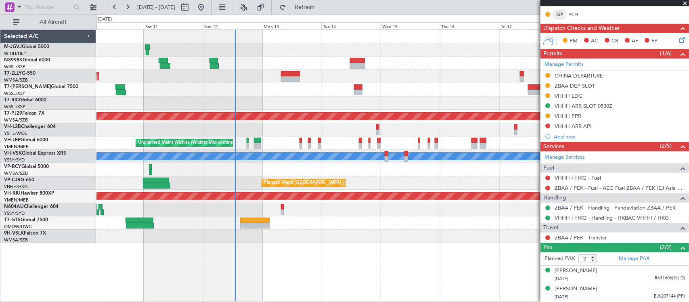
click at [342, 63] on div "Planned Maint [GEOGRAPHIC_DATA] (Seletar)" at bounding box center [392, 62] width 592 height 13
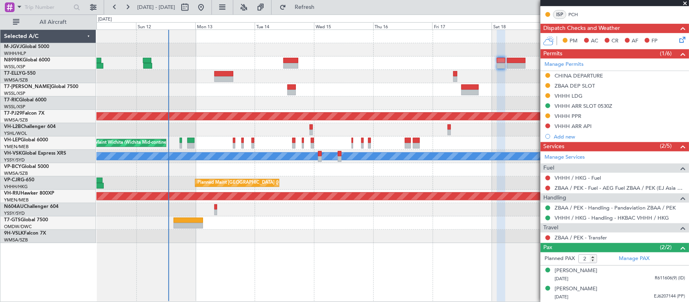
click at [315, 64] on div "Planned Maint [GEOGRAPHIC_DATA] (Seletar)" at bounding box center [392, 62] width 592 height 13
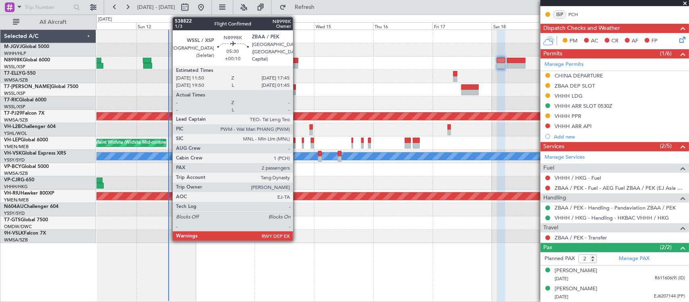
click at [295, 65] on div at bounding box center [290, 66] width 15 height 6
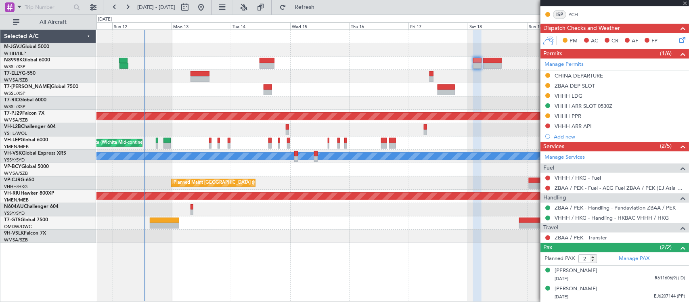
click at [459, 136] on div at bounding box center [392, 129] width 592 height 13
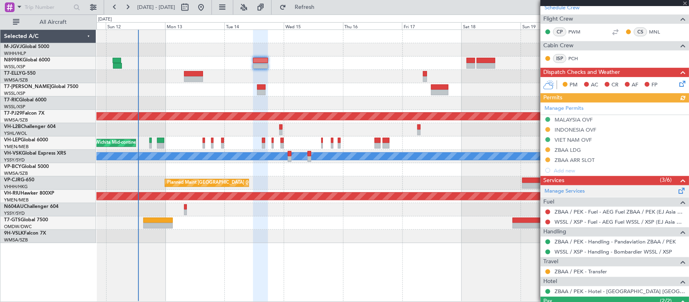
scroll to position [211, 0]
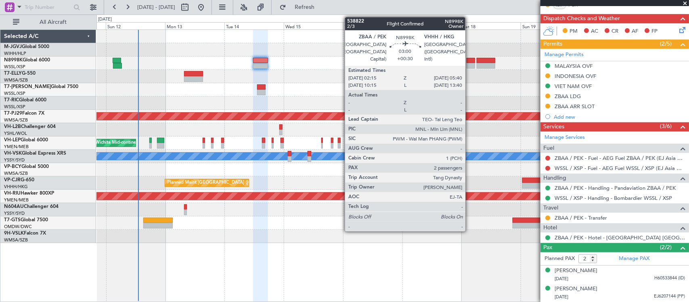
click at [469, 60] on div at bounding box center [470, 61] width 8 height 6
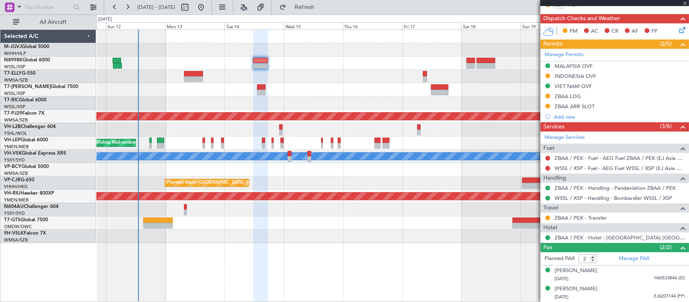
type input "+00:30"
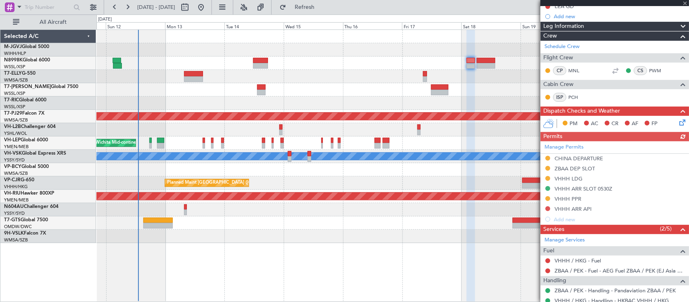
scroll to position [190, 0]
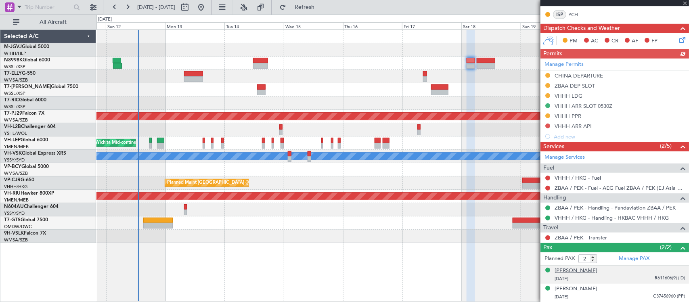
click at [584, 273] on div "[PERSON_NAME]" at bounding box center [575, 271] width 43 height 8
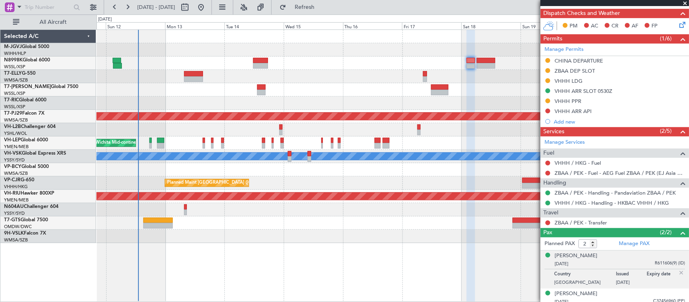
scroll to position [211, 0]
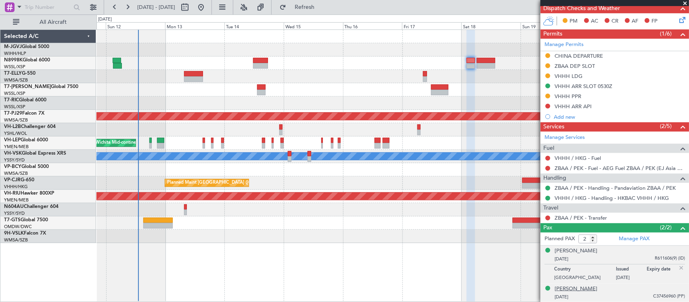
click at [585, 287] on div "[PERSON_NAME]" at bounding box center [575, 289] width 43 height 8
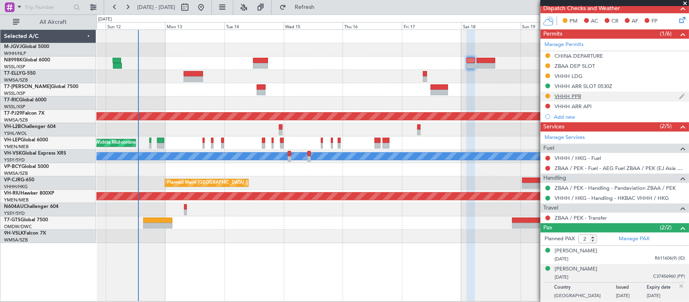
scroll to position [0, 0]
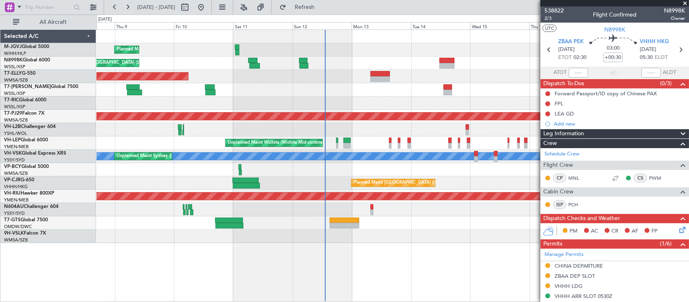
click at [317, 65] on div "Planned Maint [GEOGRAPHIC_DATA] (Seletar)" at bounding box center [392, 62] width 592 height 13
click at [263, 123] on div "Planned Maint Singapore (Seletar) Planned Maint Singapore (Seletar) Planned Mai…" at bounding box center [392, 136] width 592 height 213
